Goal: Task Accomplishment & Management: Use online tool/utility

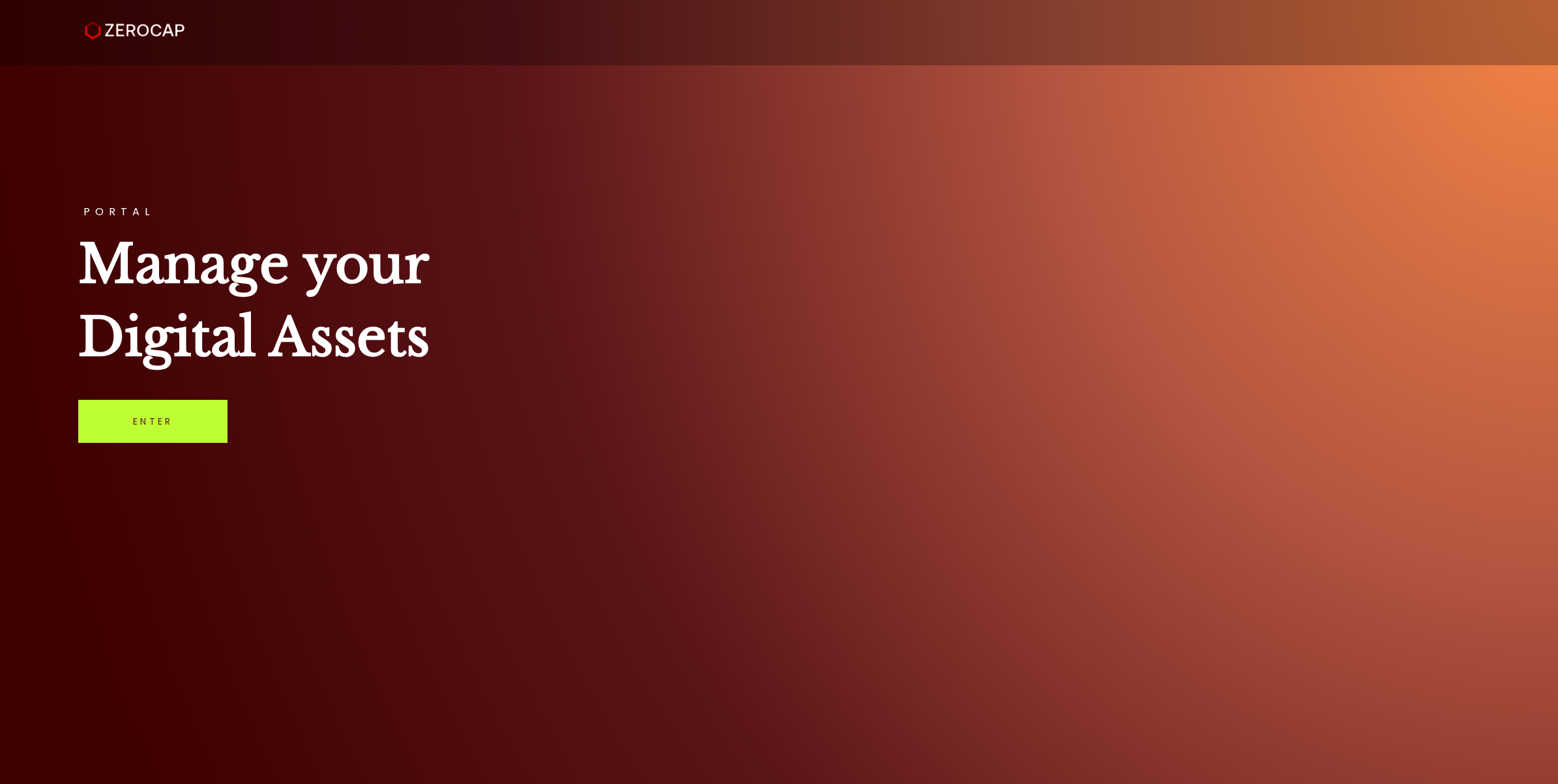
click at [217, 417] on link "Enter" at bounding box center [153, 422] width 149 height 43
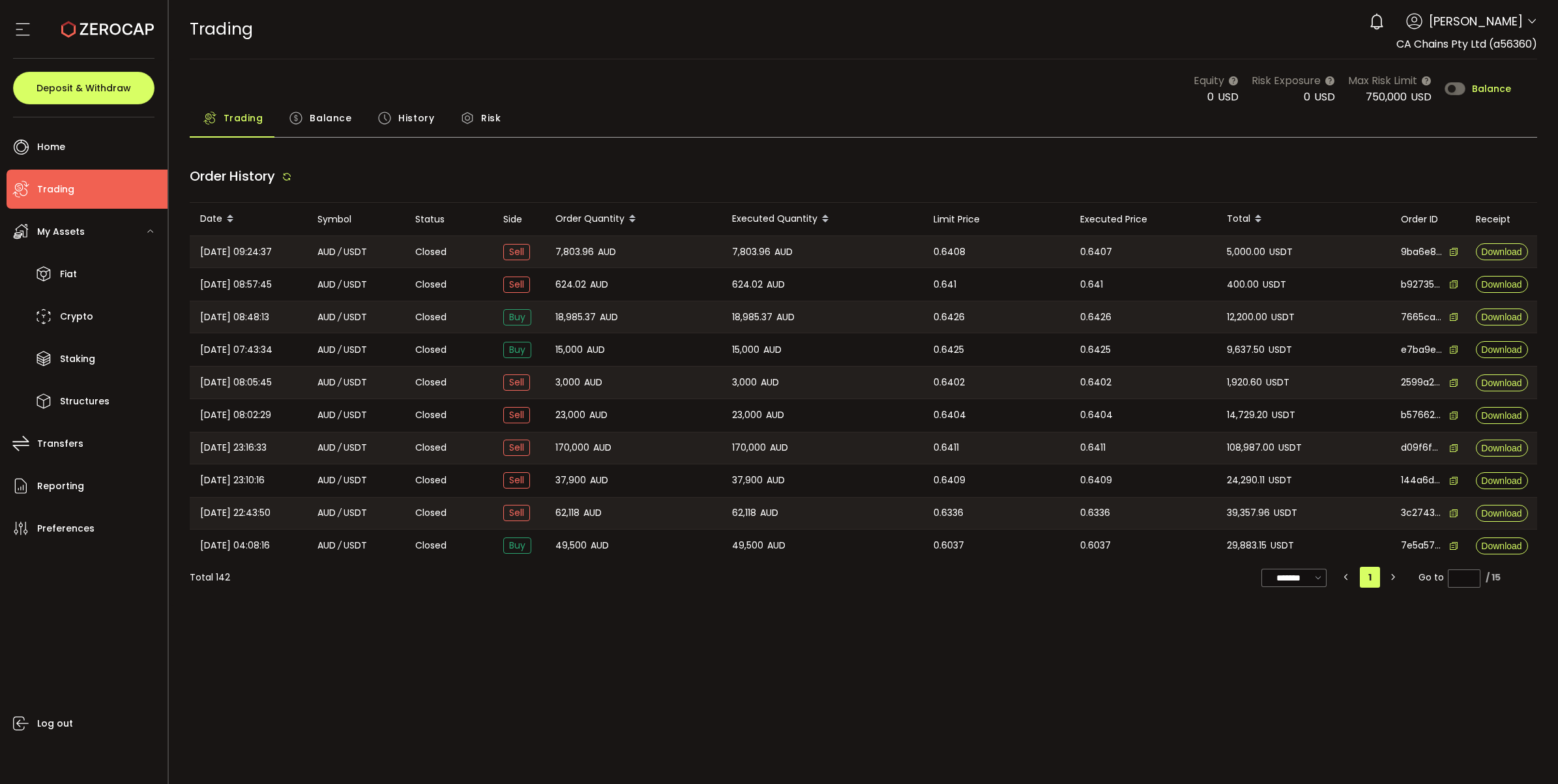
type input "***"
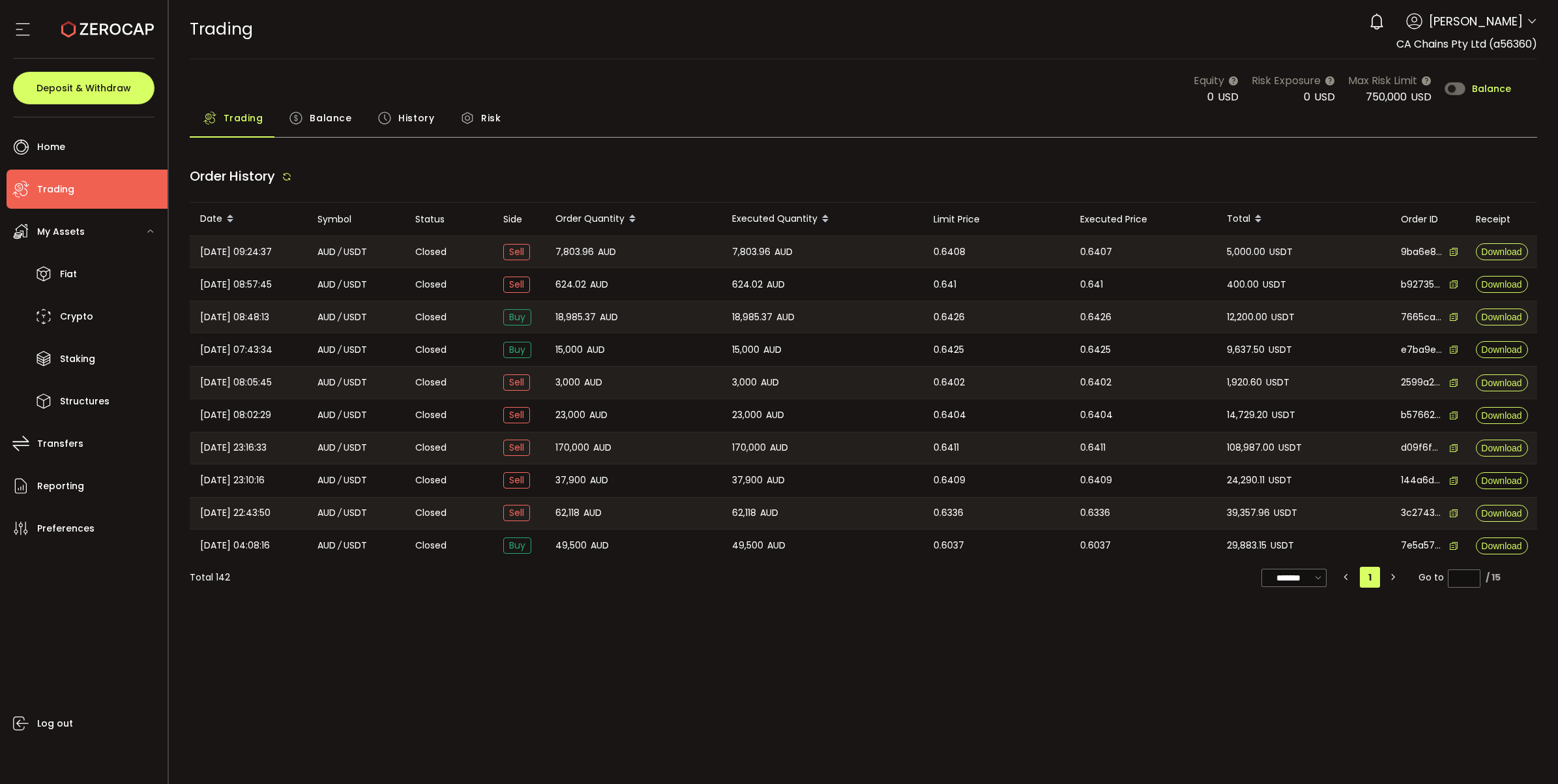
type input "***"
